Goal: Communication & Community: Answer question/provide support

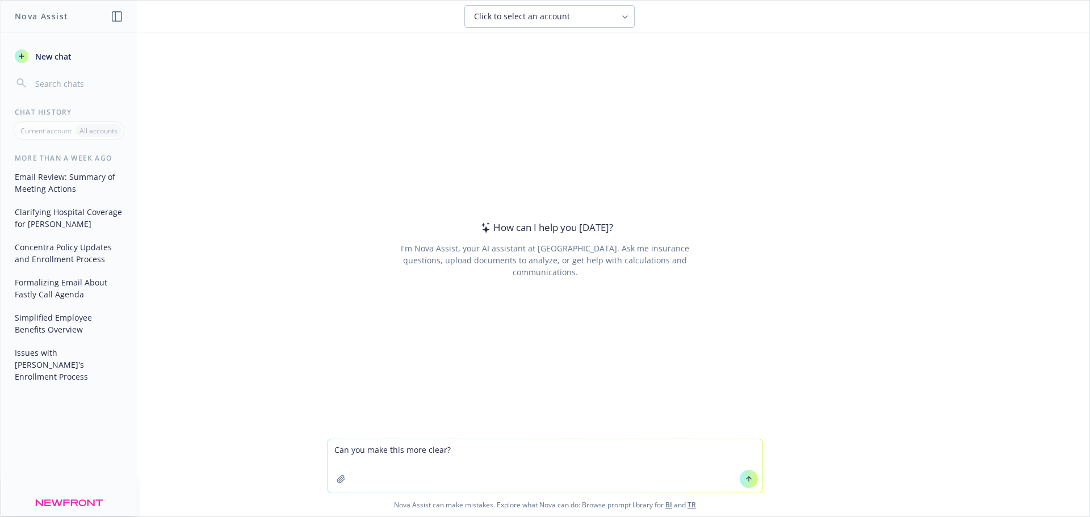
type textarea "Can you make this more clear? To confirm, since the contract for BetterUp with …"
